Goal: Task Accomplishment & Management: Manage account settings

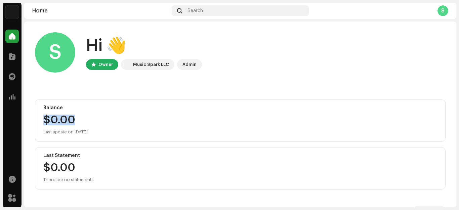
drag, startPoint x: 456, startPoint y: 103, endPoint x: 454, endPoint y: 120, distance: 17.6
click at [454, 120] on div "[PERSON_NAME] Home Catalog Transactions Analytics Resources Marketplace Home Se…" at bounding box center [229, 105] width 459 height 210
click at [68, 121] on div "$0.00" at bounding box center [240, 120] width 394 height 11
click at [102, 122] on div "$0.00" at bounding box center [240, 120] width 394 height 11
click at [187, 64] on div "Admin" at bounding box center [190, 65] width 14 height 8
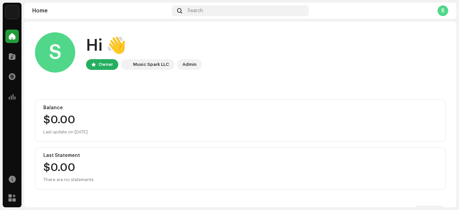
click at [126, 66] on img at bounding box center [126, 65] width 8 height 8
click at [108, 67] on div "Owner" at bounding box center [106, 65] width 14 height 8
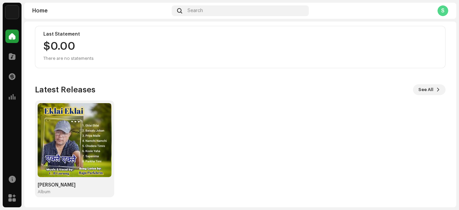
scroll to position [122, 0]
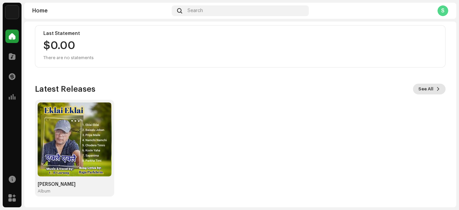
click at [423, 90] on span "See All" at bounding box center [426, 88] width 15 height 13
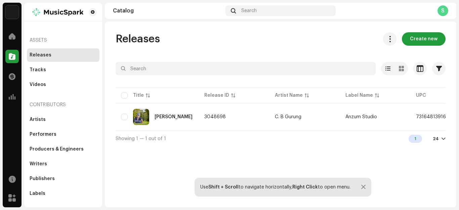
click at [443, 142] on div at bounding box center [444, 138] width 4 height 5
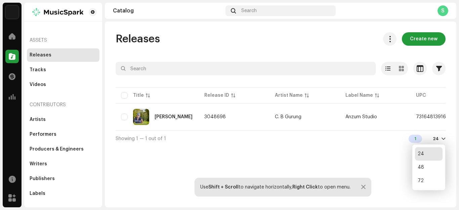
click at [314, 42] on div "Releases Create new" at bounding box center [281, 38] width 330 height 13
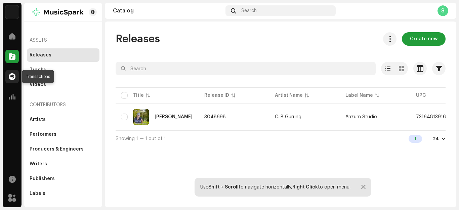
click at [11, 78] on span at bounding box center [12, 76] width 7 height 5
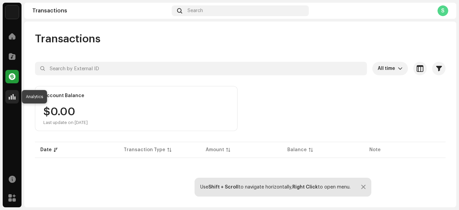
click at [9, 98] on span at bounding box center [12, 96] width 7 height 5
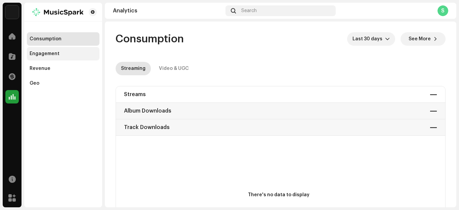
click at [53, 53] on div "Engagement" at bounding box center [45, 53] width 30 height 5
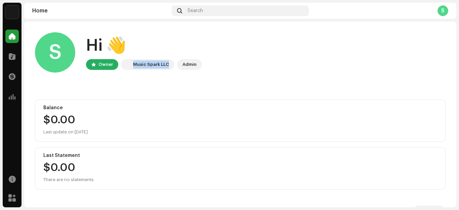
drag, startPoint x: 132, startPoint y: 64, endPoint x: 168, endPoint y: 68, distance: 35.9
click at [168, 68] on div "Music Spark LLC" at bounding box center [147, 64] width 53 height 11
copy div "Music Spark LLC"
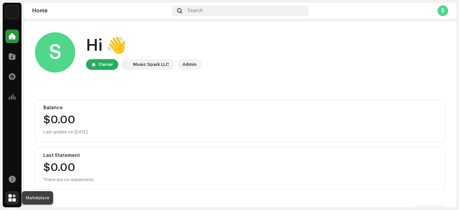
click at [12, 196] on span at bounding box center [11, 197] width 7 height 5
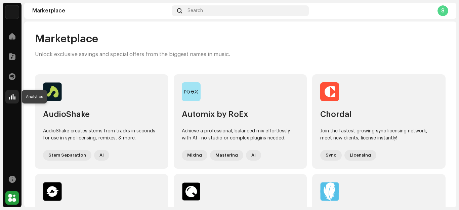
click at [12, 97] on span at bounding box center [12, 96] width 7 height 5
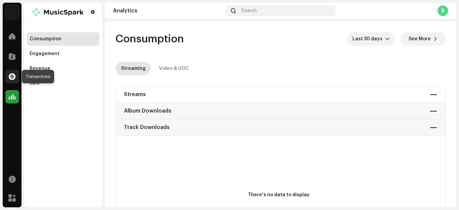
click at [14, 78] on span at bounding box center [12, 76] width 7 height 5
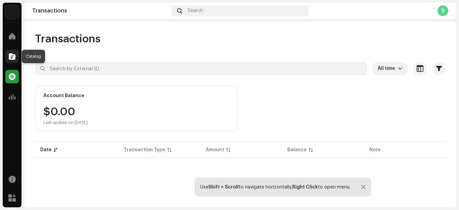
click at [13, 56] on span at bounding box center [12, 56] width 7 height 5
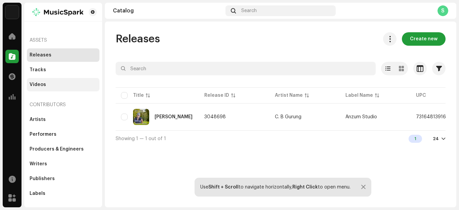
click at [39, 87] on div "Videos" at bounding box center [63, 84] width 73 height 13
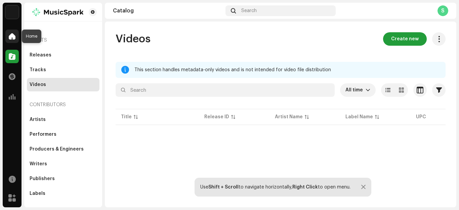
click at [11, 37] on span at bounding box center [12, 36] width 7 height 5
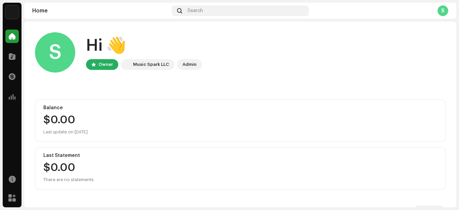
click at [12, 15] on img at bounding box center [11, 11] width 13 height 13
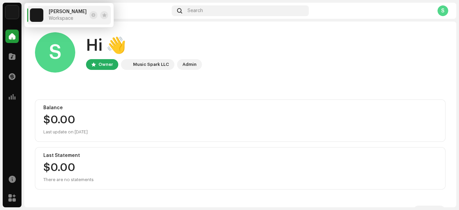
click at [235, 148] on div "Last Statement $0.00 There are no statements" at bounding box center [240, 168] width 411 height 42
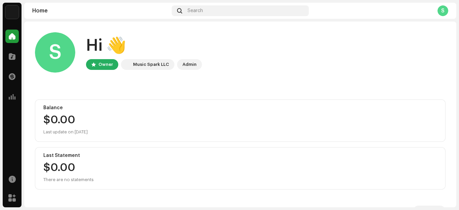
click at [443, 12] on div "S" at bounding box center [443, 10] width 11 height 11
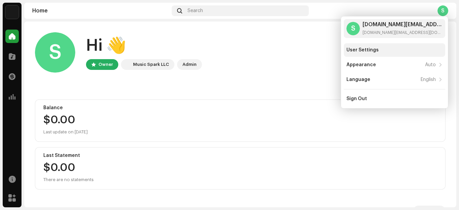
click at [371, 52] on div "User Settings" at bounding box center [363, 49] width 32 height 5
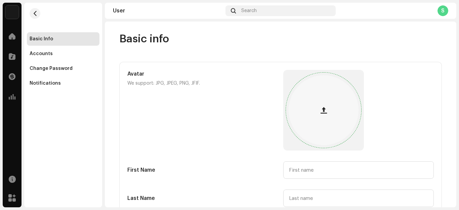
click at [317, 113] on button "button" at bounding box center [324, 110] width 16 height 16
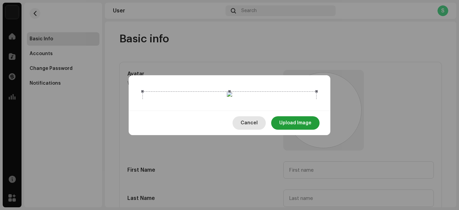
click at [253, 130] on span "Cancel" at bounding box center [249, 122] width 17 height 13
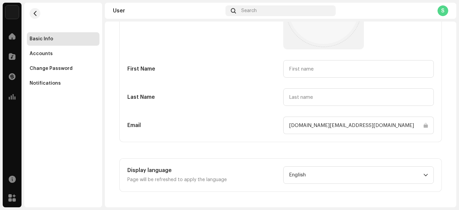
scroll to position [102, 0]
click at [309, 71] on input "text" at bounding box center [359, 68] width 151 height 17
type input "Santosh Kumar"
type input "Limboo"
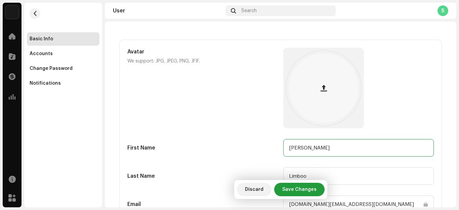
scroll to position [0, 0]
